Goal: Task Accomplishment & Management: Use online tool/utility

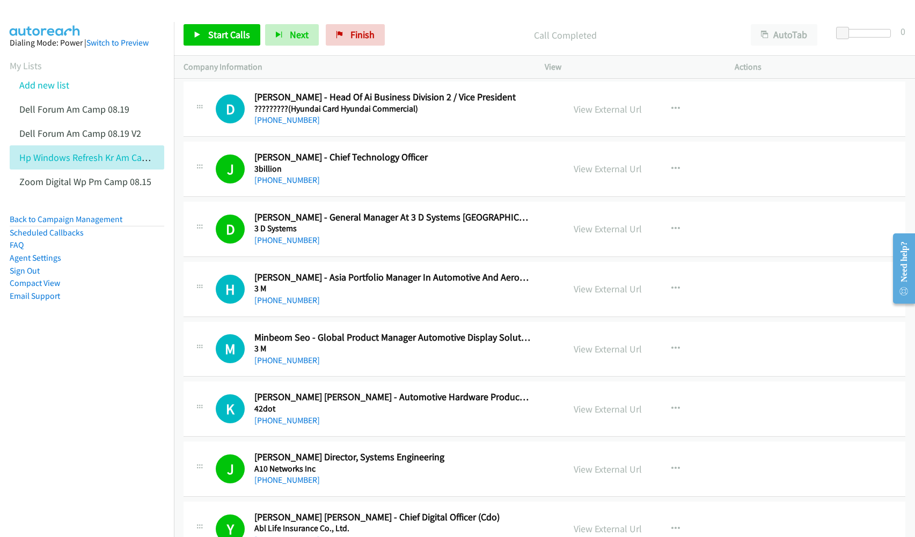
scroll to position [7960, 0]
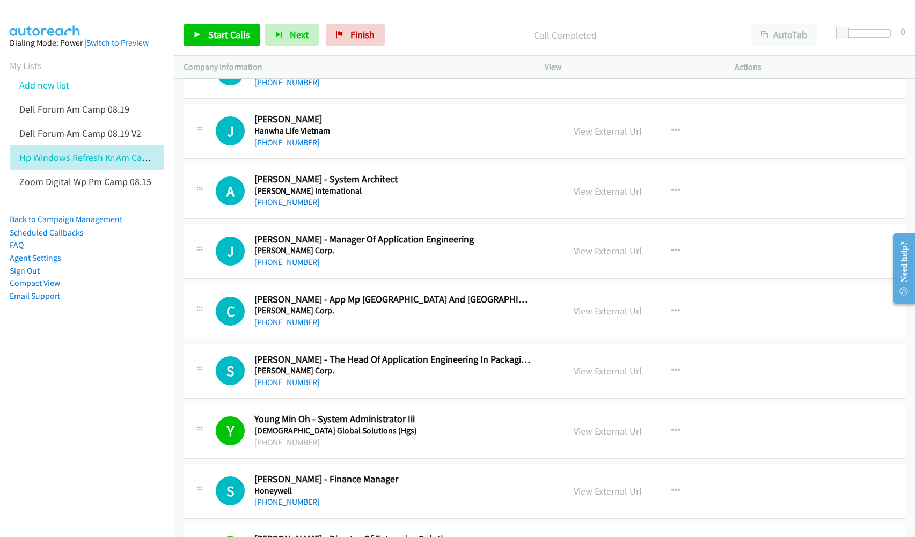
drag, startPoint x: 27, startPoint y: 269, endPoint x: 55, endPoint y: 275, distance: 28.6
click at [27, 269] on link "Sign Out" at bounding box center [25, 271] width 30 height 10
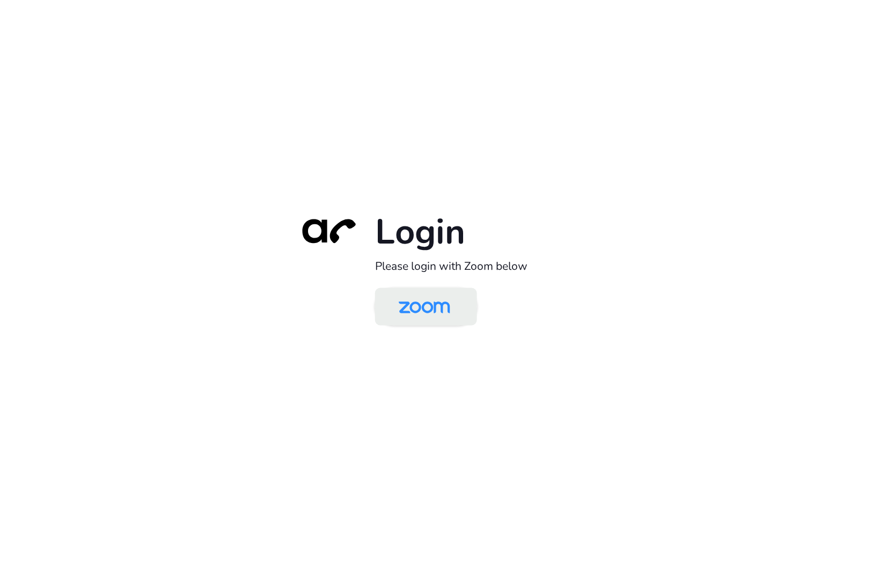
click at [388, 308] on img at bounding box center [425, 307] width 74 height 35
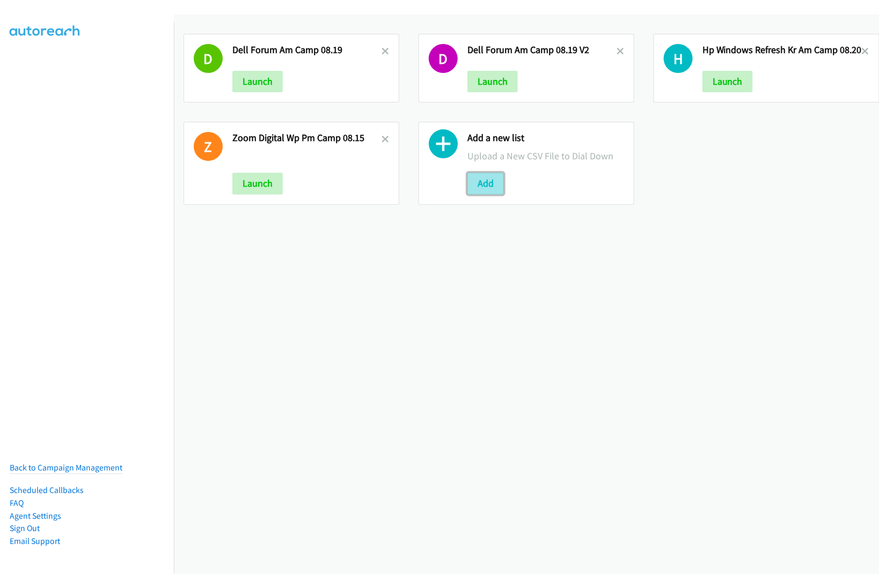
click at [484, 176] on button "Add" at bounding box center [485, 183] width 36 height 21
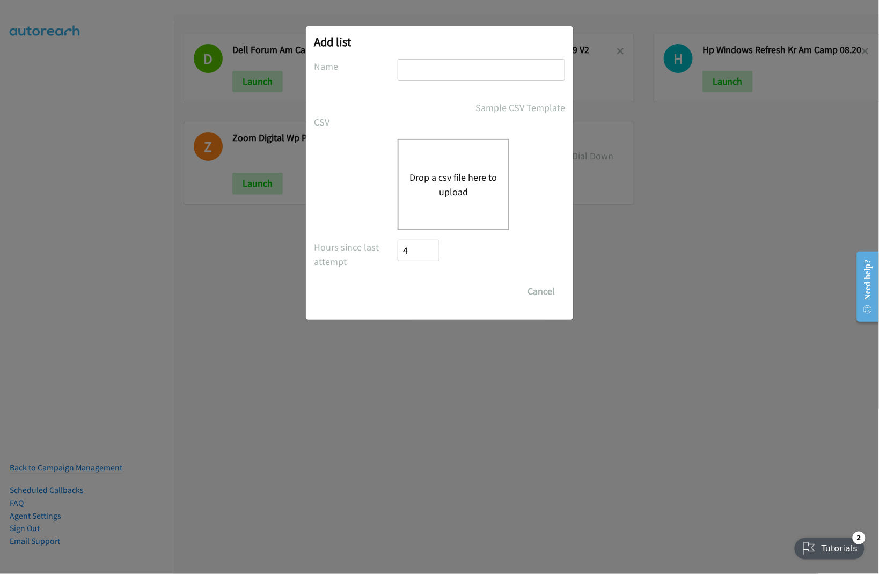
click at [461, 185] on button "Drop a csv file here to upload" at bounding box center [454, 184] width 88 height 29
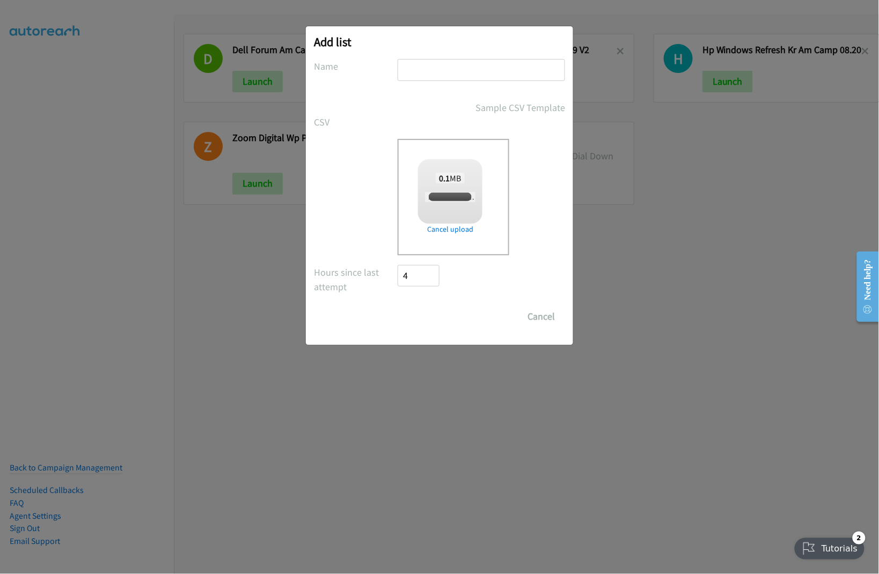
checkbox input "true"
click at [475, 70] on input "text" at bounding box center [481, 70] width 167 height 22
paste input "Mediacom Dell"
type input "Mediacom Dell IN PM Camp 08.20"
click at [428, 323] on input "Save List" at bounding box center [426, 316] width 56 height 21
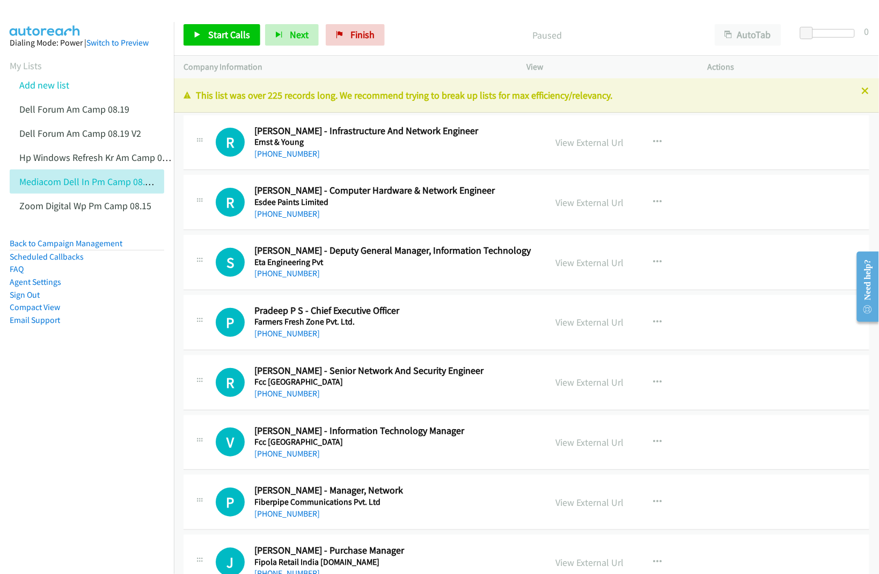
click at [94, 432] on nav "Dialing Mode: Power | Switch to Preview My Lists Add new list Dell Forum Am Cam…" at bounding box center [87, 309] width 174 height 574
click at [580, 143] on link "View External Url" at bounding box center [590, 142] width 68 height 12
click at [605, 199] on link "View External Url" at bounding box center [590, 202] width 68 height 12
click at [575, 258] on link "View External Url" at bounding box center [590, 263] width 68 height 12
click at [575, 318] on link "View External Url" at bounding box center [590, 322] width 68 height 12
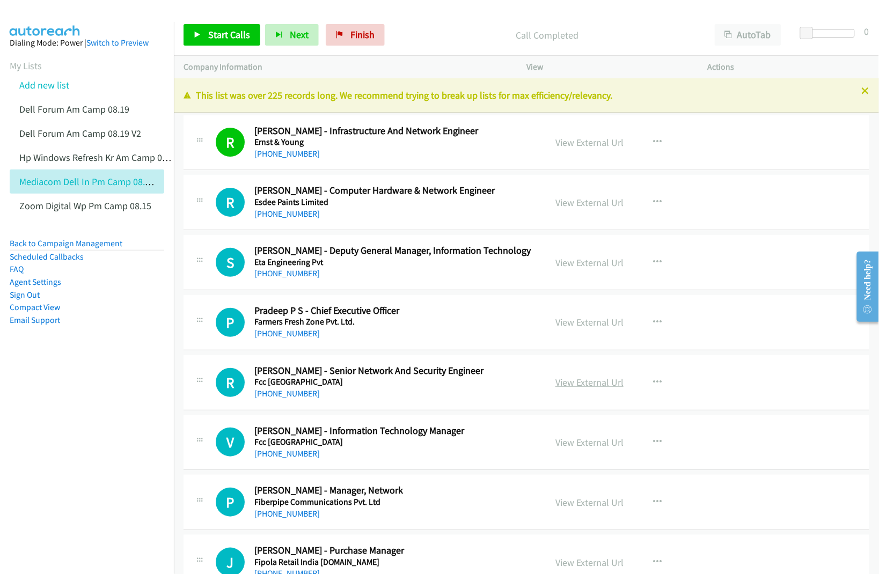
click at [583, 378] on link "View External Url" at bounding box center [590, 382] width 68 height 12
click at [581, 447] on link "View External Url" at bounding box center [590, 442] width 68 height 12
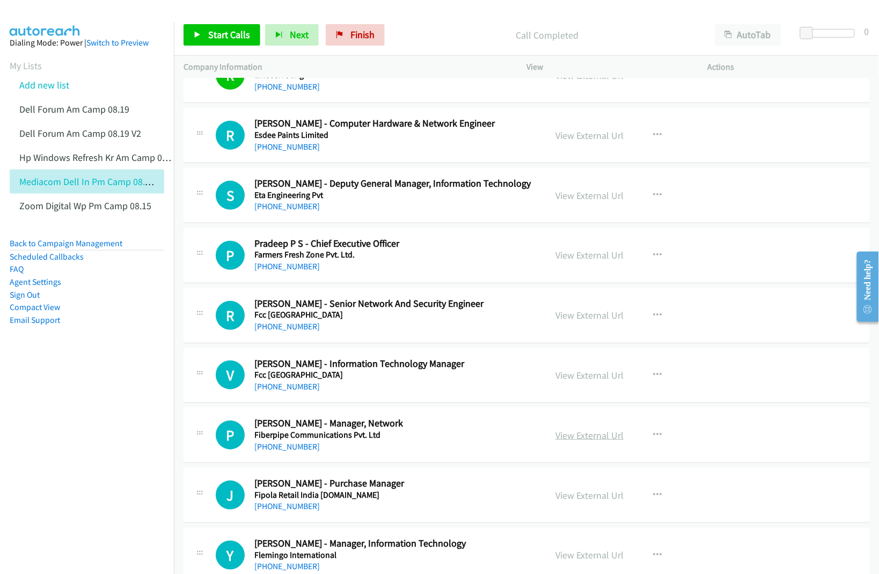
click at [569, 432] on link "View External Url" at bounding box center [590, 435] width 68 height 12
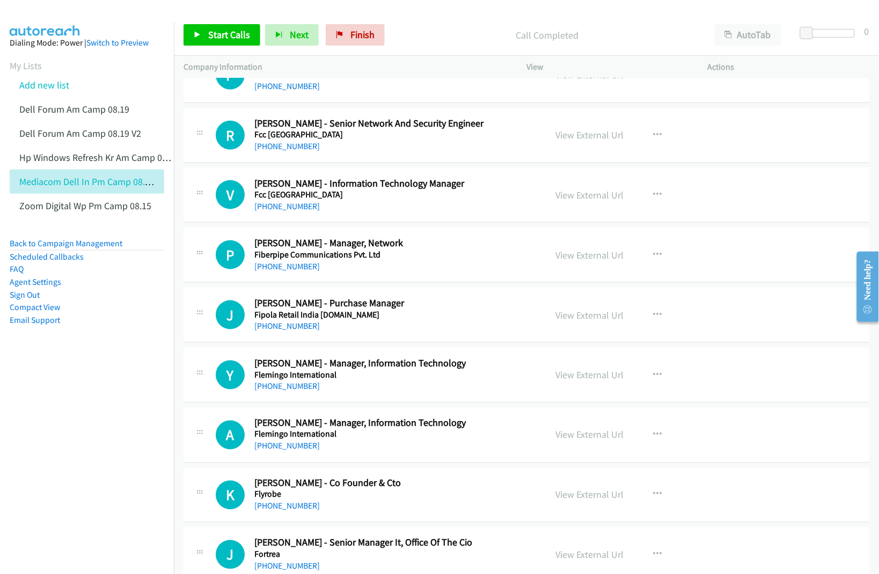
scroll to position [268, 0]
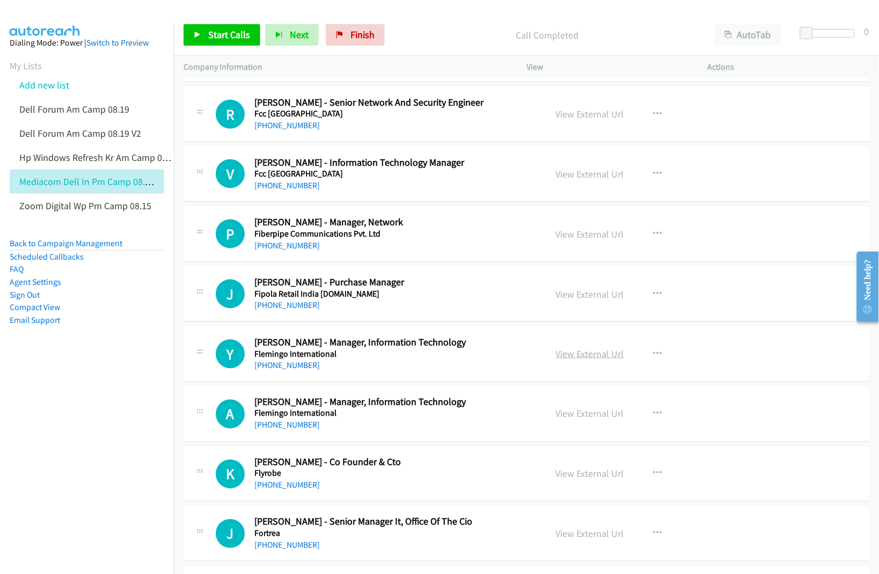
click at [567, 353] on link "View External Url" at bounding box center [590, 354] width 68 height 12
click at [565, 418] on link "View External Url" at bounding box center [590, 414] width 68 height 12
click at [571, 474] on link "View External Url" at bounding box center [590, 474] width 68 height 12
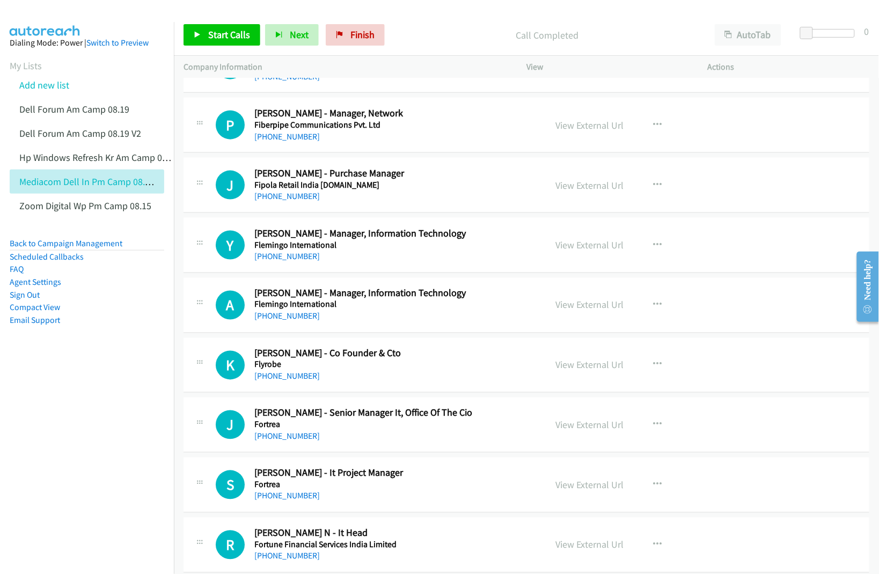
scroll to position [403, 0]
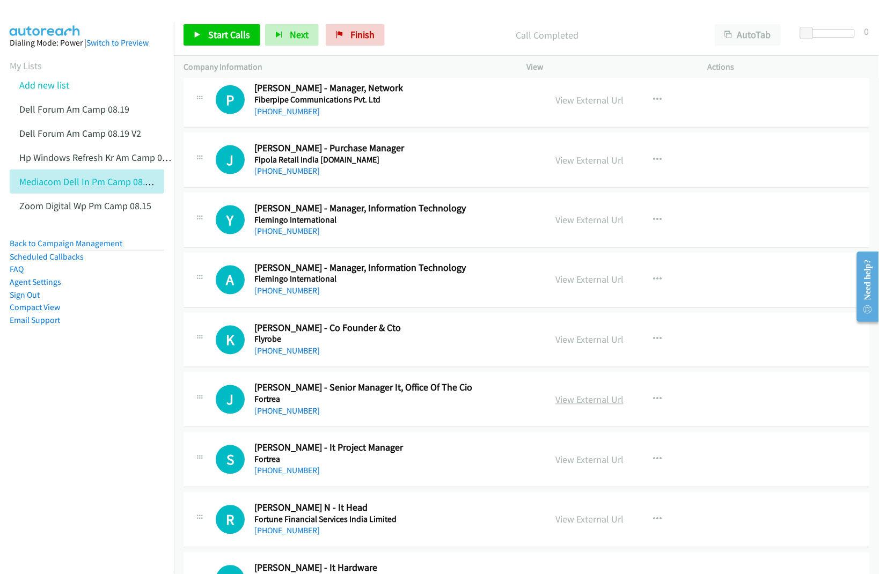
click at [584, 400] on link "View External Url" at bounding box center [590, 400] width 68 height 12
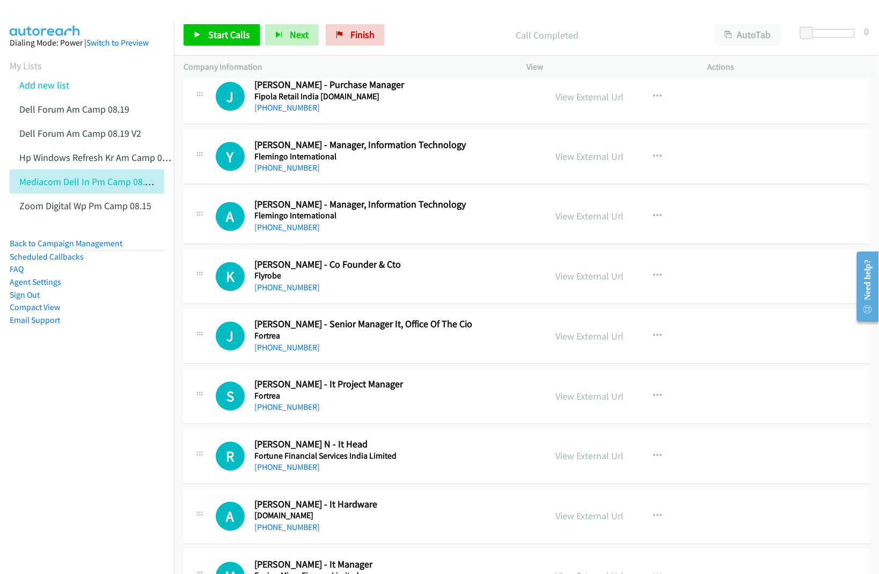
scroll to position [470, 0]
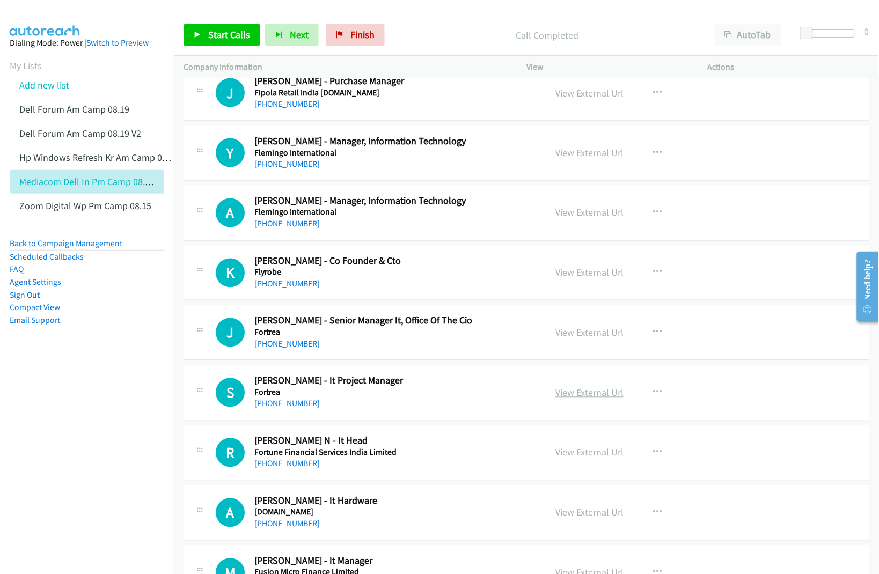
click at [576, 393] on link "View External Url" at bounding box center [590, 393] width 68 height 12
click at [573, 449] on link "View External Url" at bounding box center [590, 453] width 68 height 12
click at [568, 508] on link "View External Url" at bounding box center [590, 513] width 68 height 12
